Goal: Information Seeking & Learning: Learn about a topic

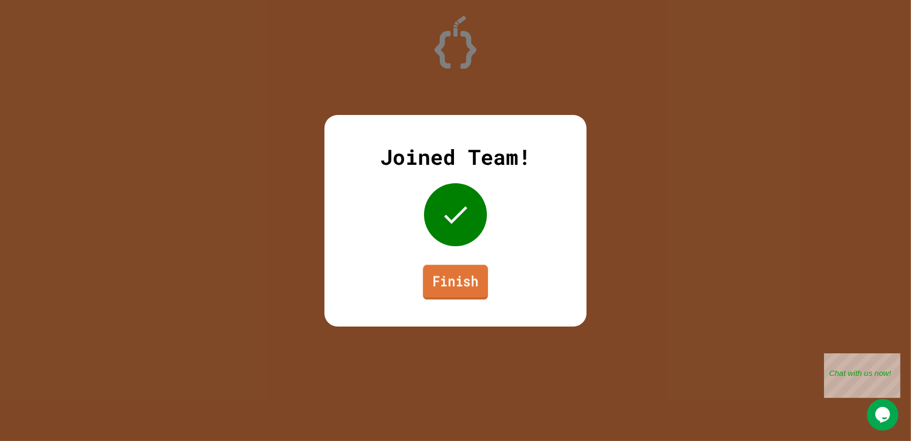
click at [436, 277] on link "Finish" at bounding box center [455, 281] width 65 height 35
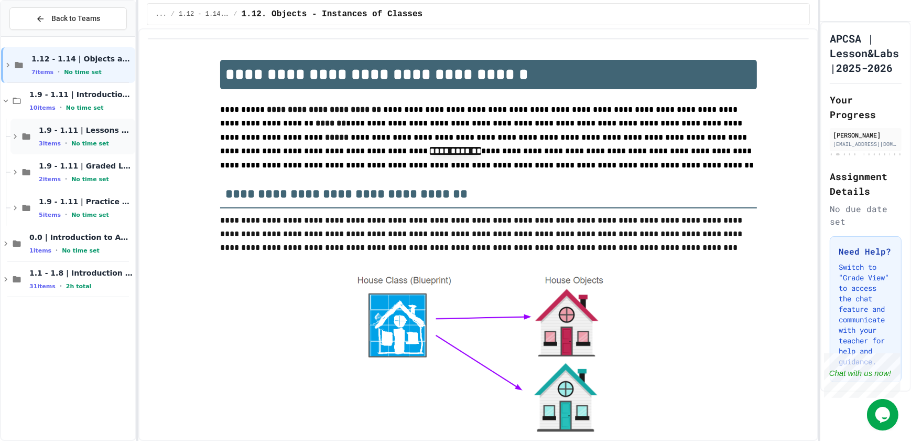
click at [94, 129] on span "1.9 - 1.11 | Lessons and Notes" at bounding box center [86, 129] width 94 height 9
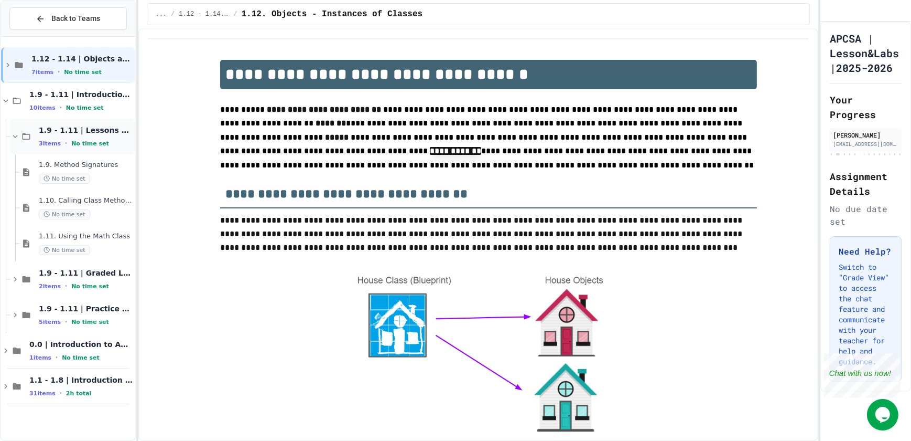
click at [95, 128] on span "1.9 - 1.11 | Lessons and Notes" at bounding box center [86, 129] width 94 height 9
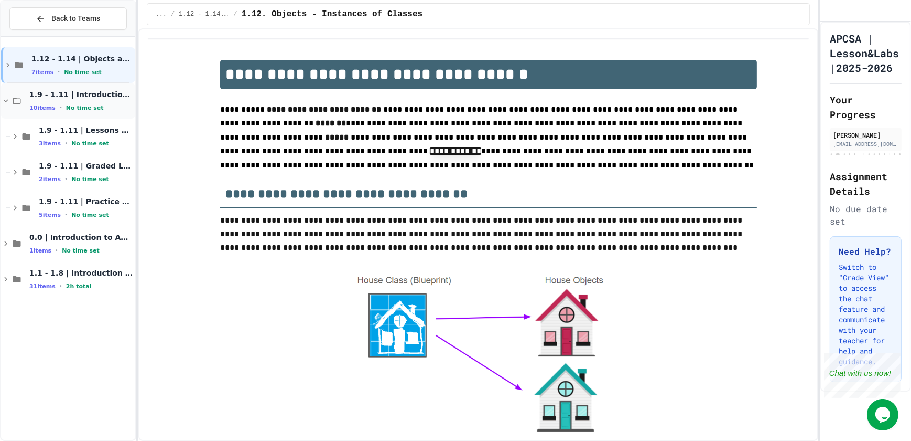
drag, startPoint x: 110, startPoint y: 92, endPoint x: 104, endPoint y: 96, distance: 7.1
click at [104, 96] on span "1.9 - 1.11 | Introduction to Methods" at bounding box center [81, 94] width 104 height 9
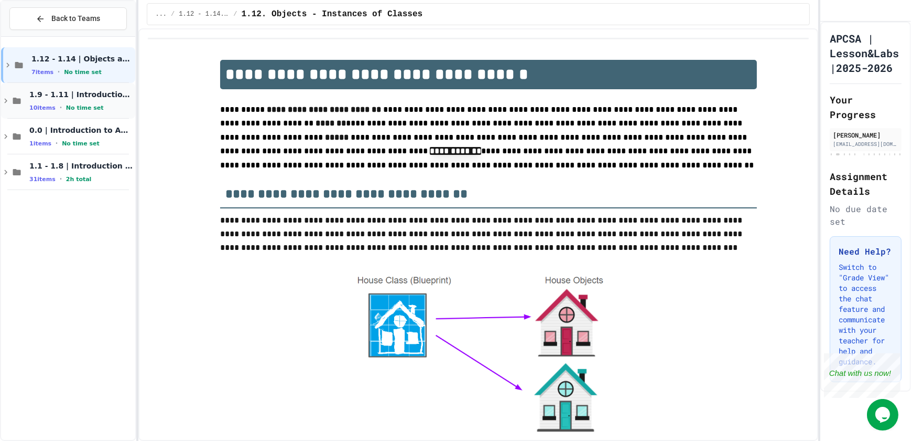
click at [104, 92] on span "1.9 - 1.11 | Introduction to Methods" at bounding box center [81, 94] width 104 height 9
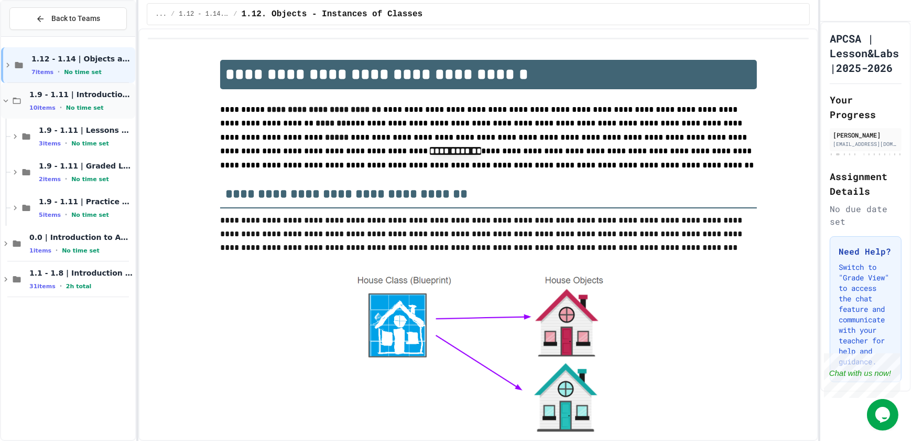
click at [95, 97] on span "1.9 - 1.11 | Introduction to Methods" at bounding box center [81, 94] width 104 height 9
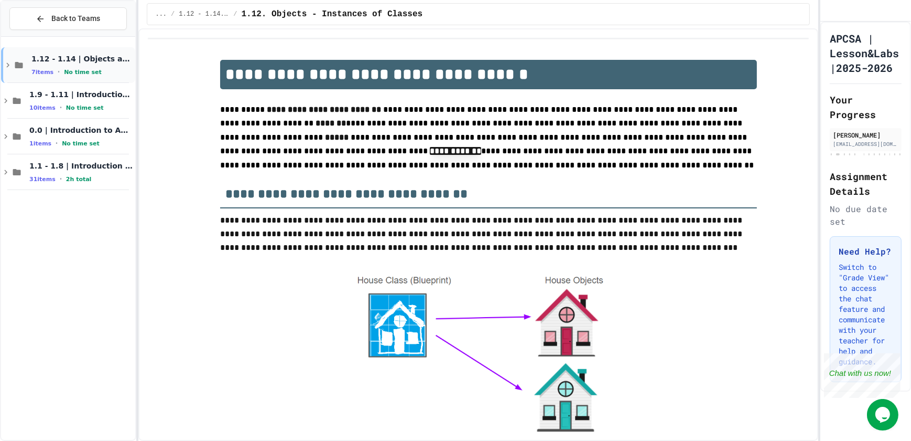
click at [100, 54] on span "1.12 - 1.14 | Objects and Instances of Classes" at bounding box center [82, 58] width 102 height 9
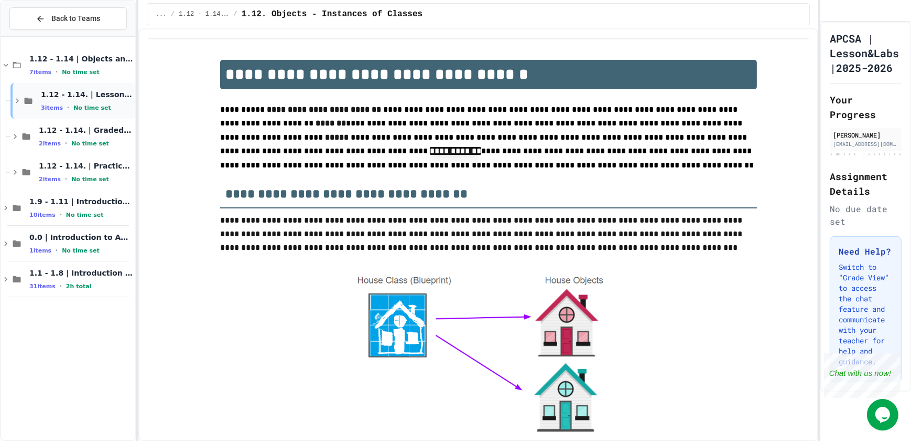
click at [105, 116] on div "1.12 - 1.14. | Lessons and Notes 3 items • No time set" at bounding box center [72, 101] width 125 height 36
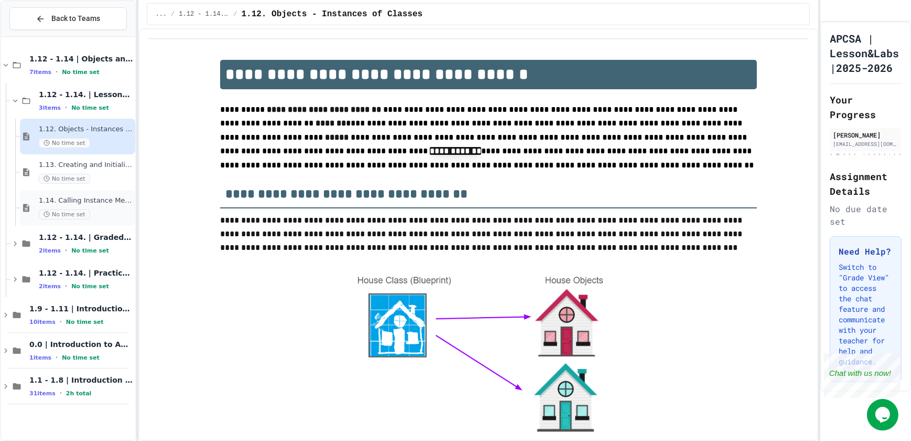
click at [84, 205] on div "1.14. Calling Instance Methods No time set" at bounding box center [86, 207] width 94 height 23
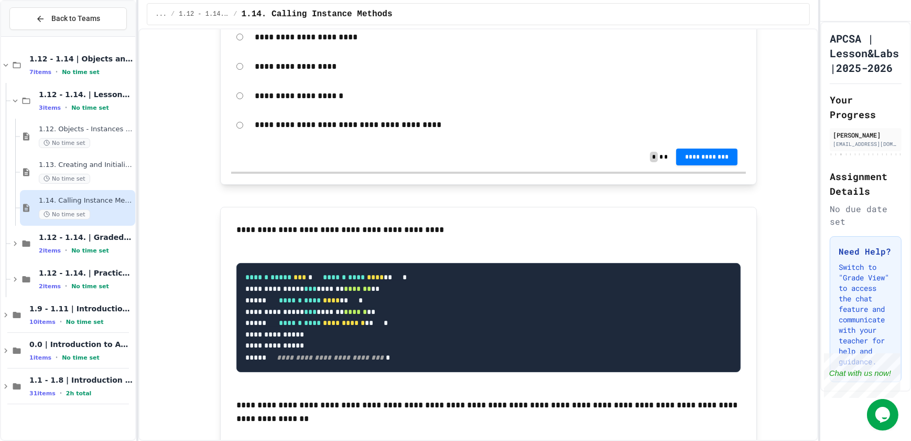
scroll to position [10250, 0]
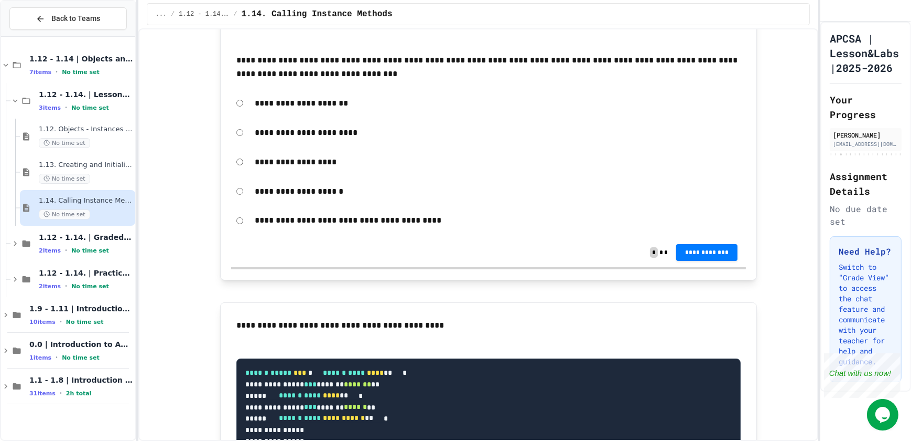
drag, startPoint x: 230, startPoint y: 140, endPoint x: 218, endPoint y: 147, distance: 14.6
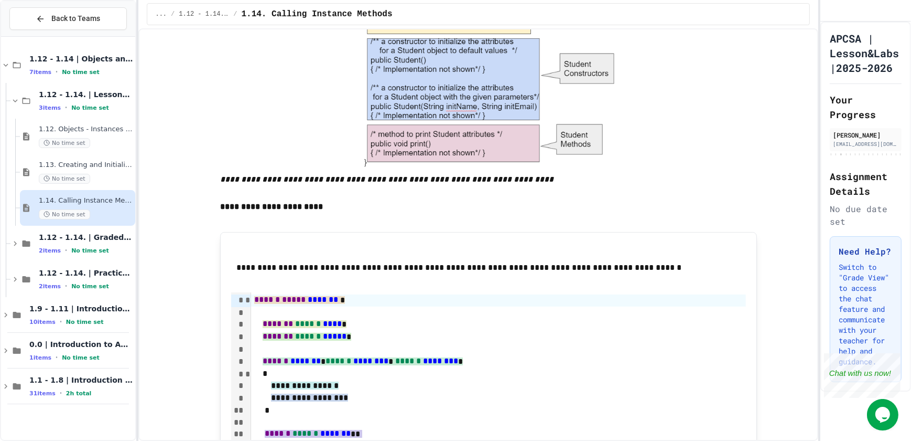
scroll to position [0, 0]
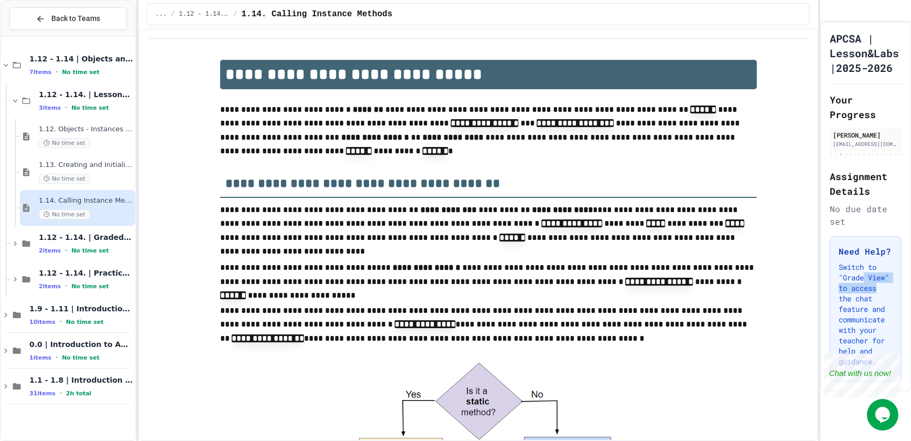
drag, startPoint x: 892, startPoint y: 309, endPoint x: 895, endPoint y: 327, distance: 17.6
click at [895, 327] on div "APCSA | Lesson&Labs |2025-2026 Your Progress [PERSON_NAME] [EMAIL_ADDRESS][DOMA…" at bounding box center [866, 207] width 91 height 370
drag, startPoint x: 1720, startPoint y: 707, endPoint x: 895, endPoint y: 355, distance: 897.3
click at [895, 355] on div "Close" at bounding box center [892, 358] width 13 height 13
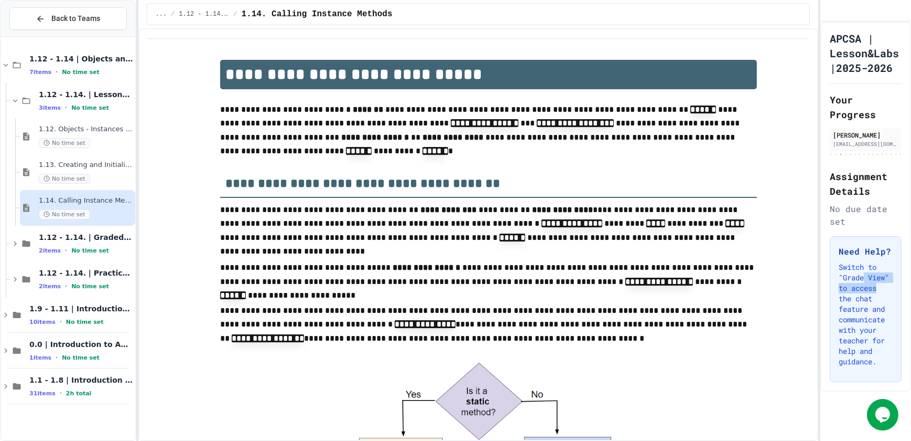
click at [660, 365] on div at bounding box center [488, 426] width 537 height 134
click at [661, 362] on div at bounding box center [488, 426] width 537 height 134
click at [663, 353] on p at bounding box center [488, 353] width 537 height 14
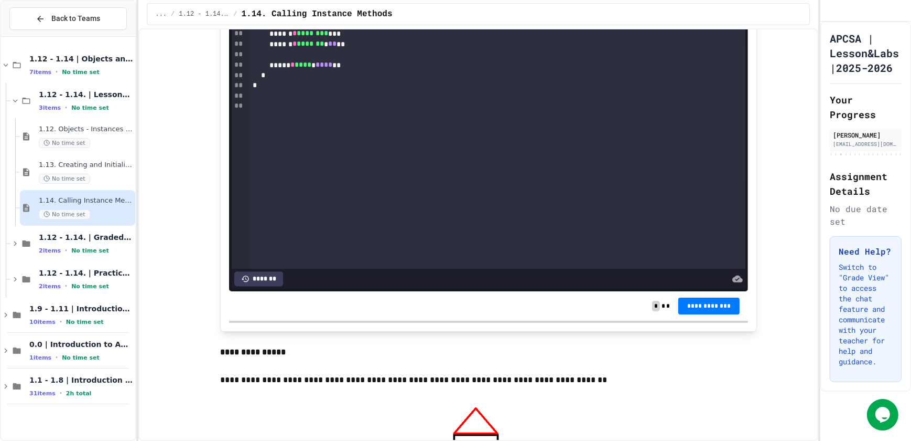
scroll to position [7664, 0]
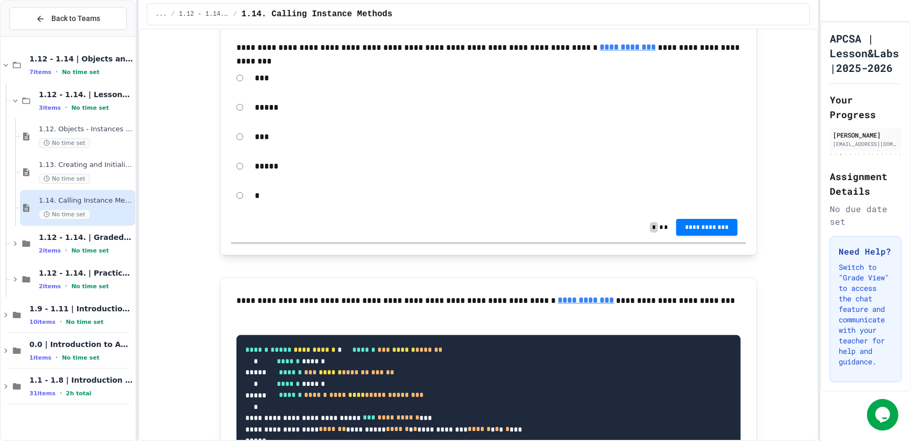
click at [818, 273] on div "**********" at bounding box center [455, 220] width 911 height 441
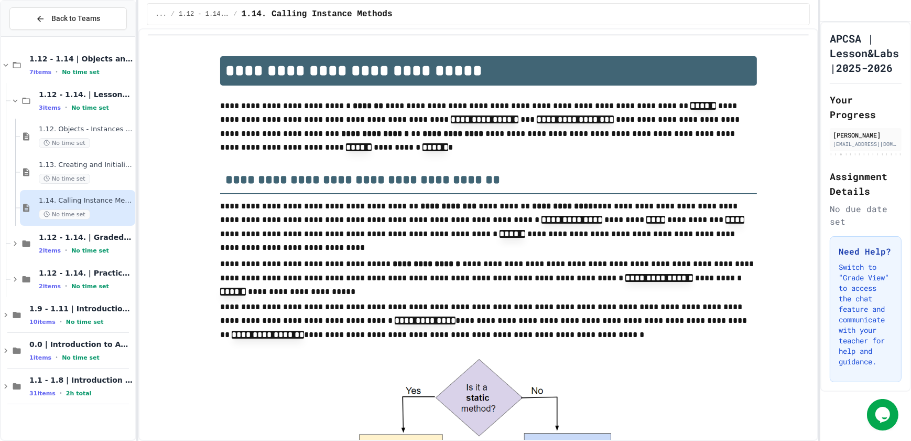
scroll to position [5153, 0]
